Goal: Information Seeking & Learning: Learn about a topic

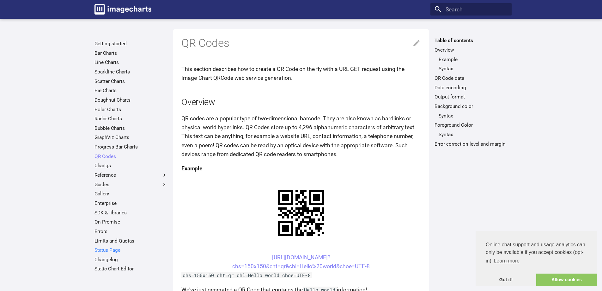
click at [104, 250] on link "Status Page" at bounding box center [131, 250] width 73 height 6
click at [107, 52] on link "Bar Charts" at bounding box center [131, 53] width 73 height 6
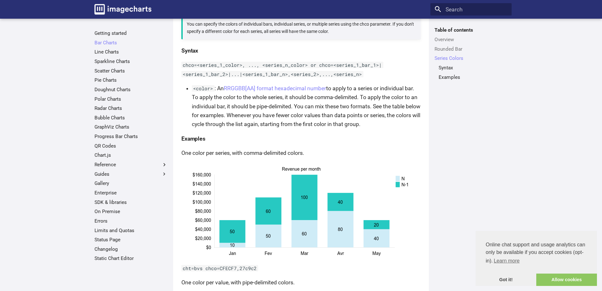
scroll to position [822, 0]
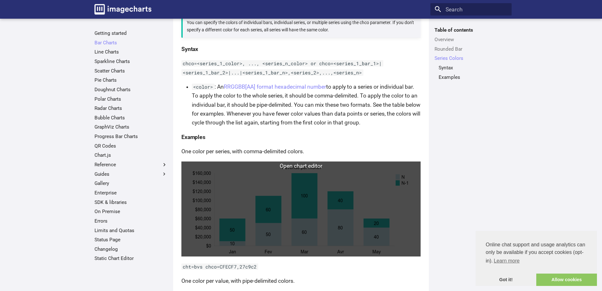
click at [308, 199] on link at bounding box center [300, 208] width 239 height 95
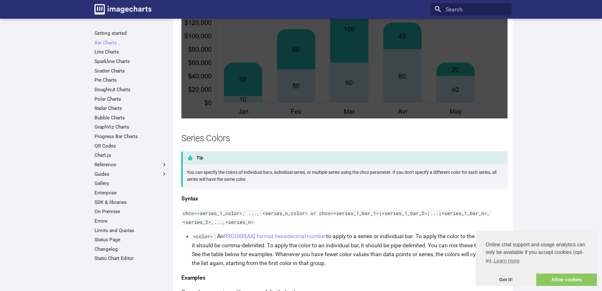
scroll to position [537, 0]
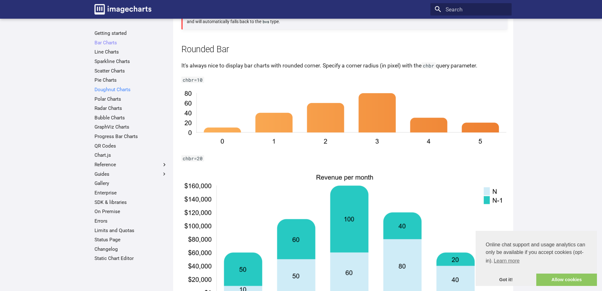
click at [123, 90] on link "Doughnut Charts" at bounding box center [131, 89] width 73 height 6
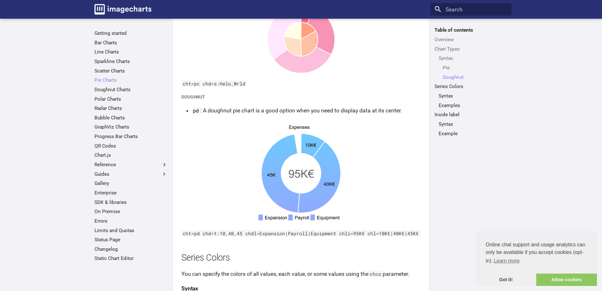
scroll to position [905, 0]
